Goal: Task Accomplishment & Management: Use online tool/utility

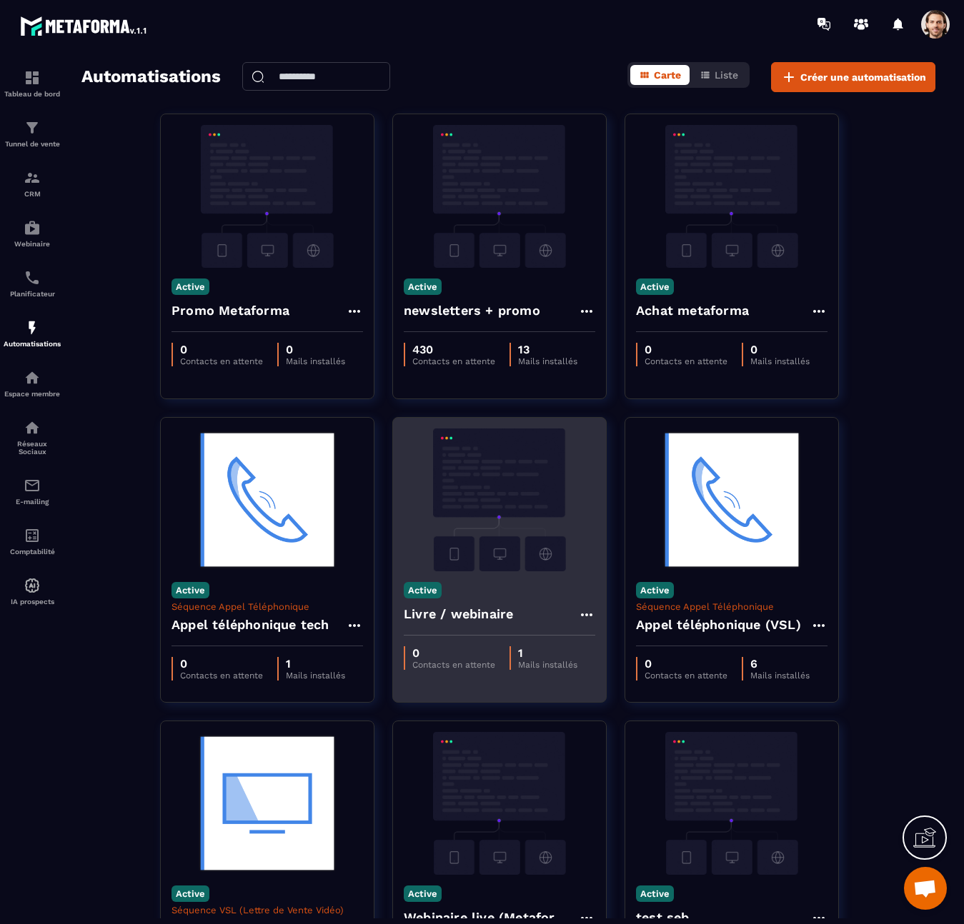
scroll to position [254, 0]
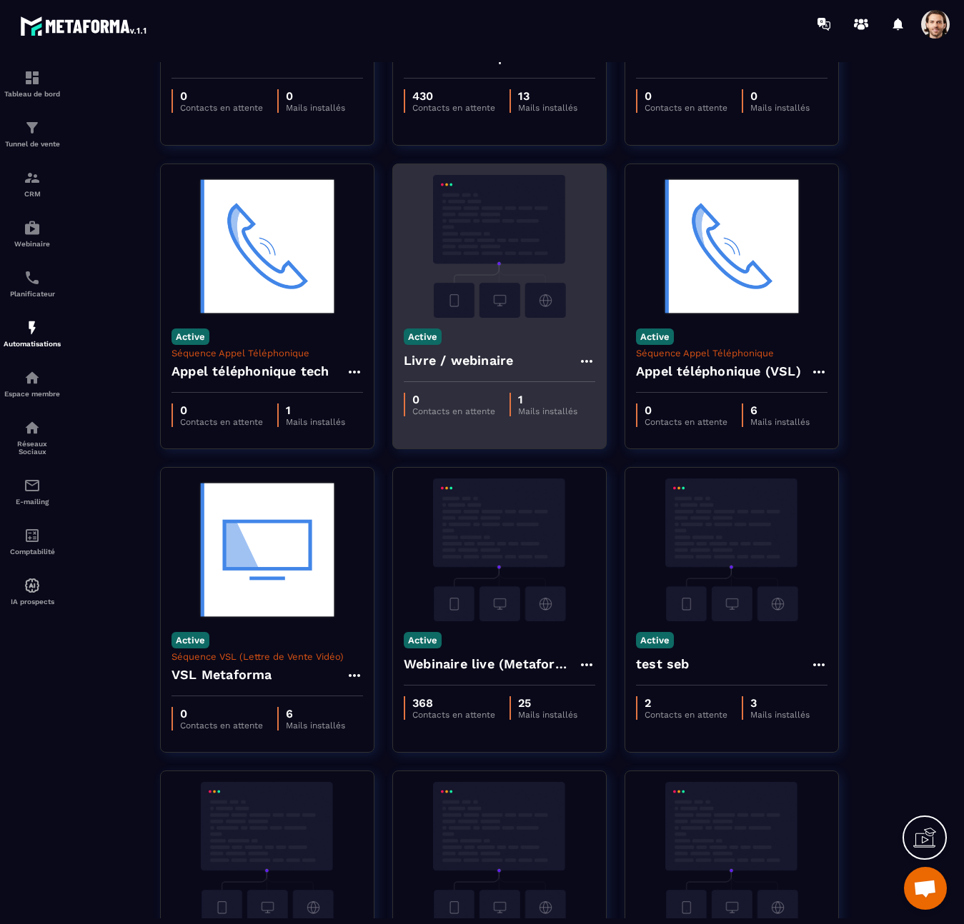
click at [446, 625] on div "Active Webinaire live (Metaforma)" at bounding box center [499, 653] width 213 height 64
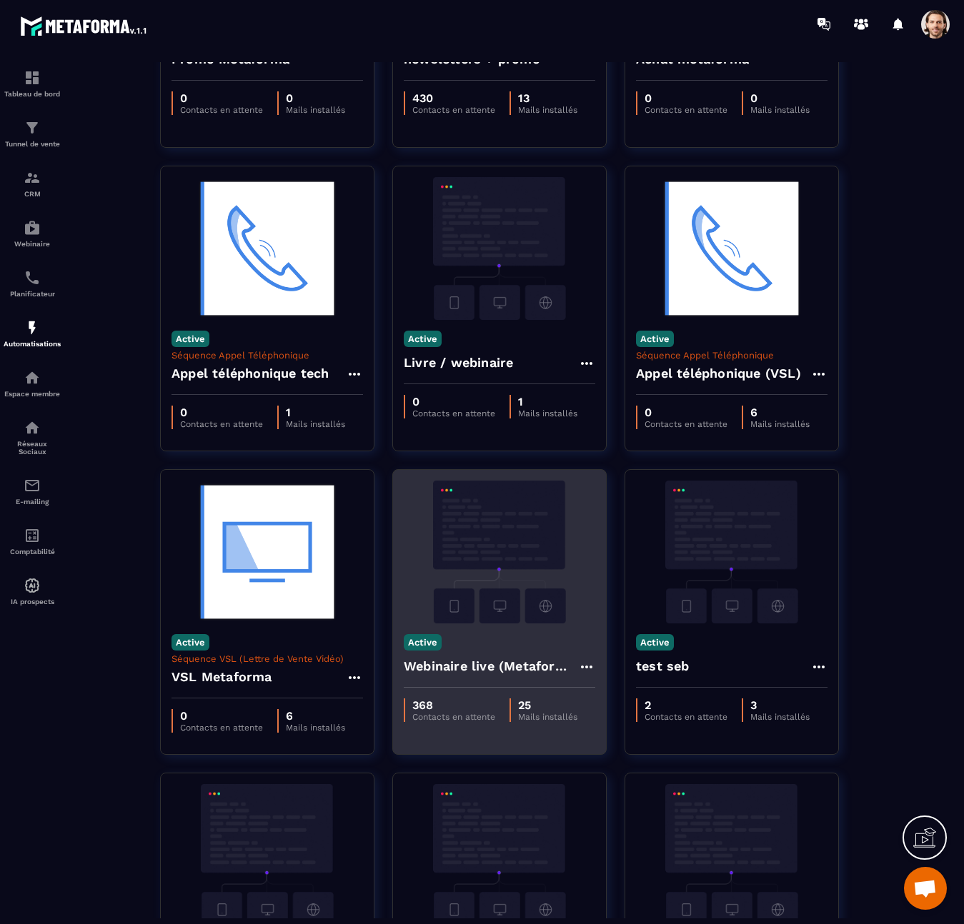
click at [481, 587] on img at bounding box center [499, 552] width 191 height 143
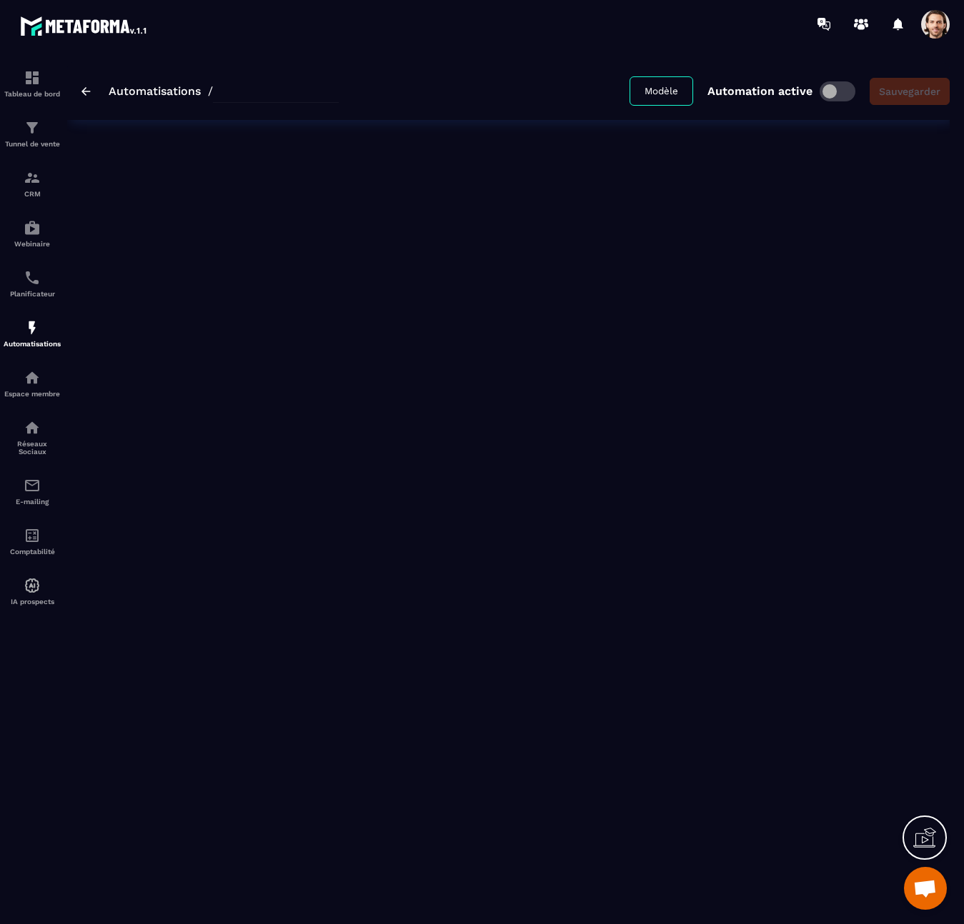
type input "**********"
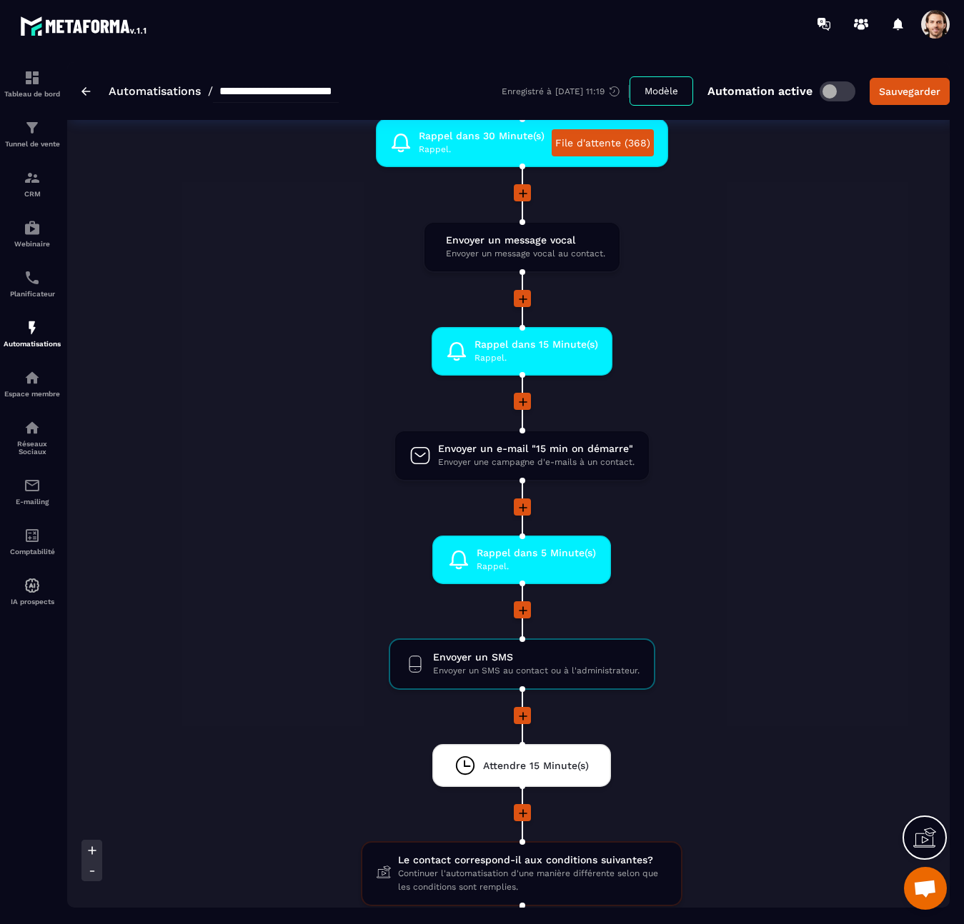
scroll to position [953, 0]
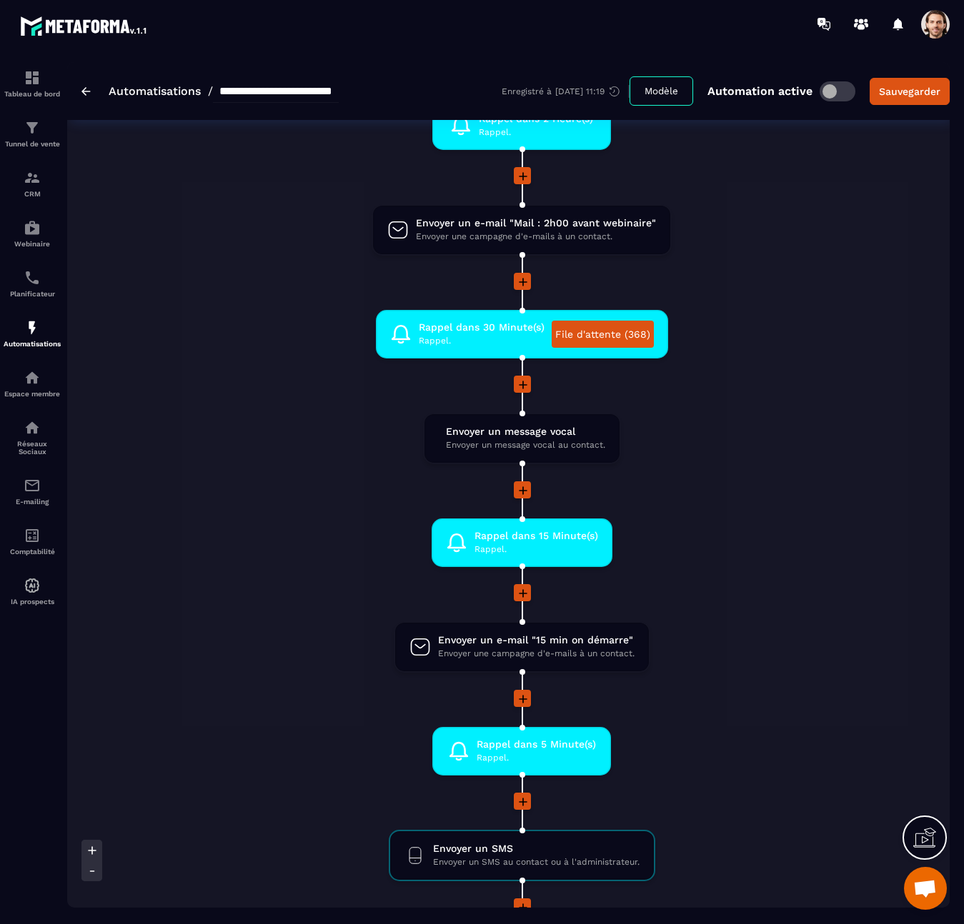
click at [813, 352] on li "Rappel dans 30 Minute(s) [PERSON_NAME]. File d'attente (368) drag-arrow" at bounding box center [522, 343] width 2106 height 66
